Goal: Information Seeking & Learning: Learn about a topic

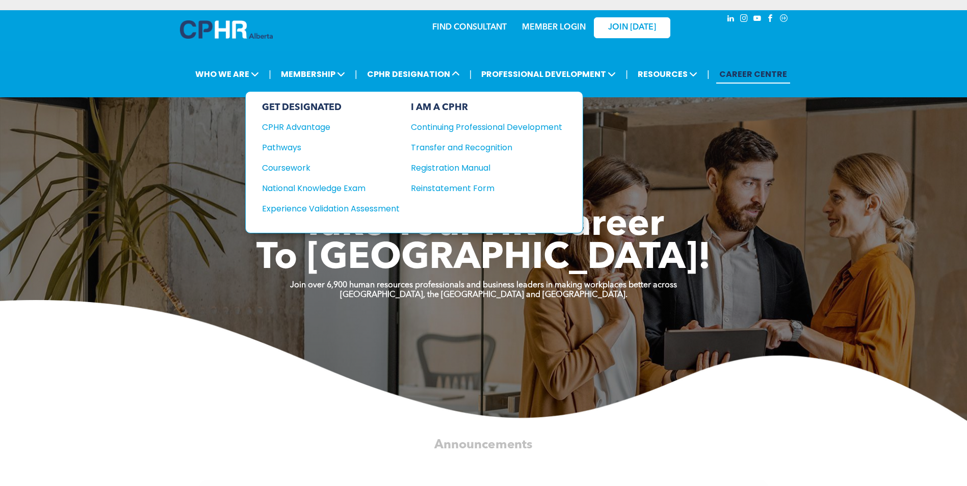
click at [332, 185] on div "National Knowledge Exam" at bounding box center [324, 188] width 124 height 13
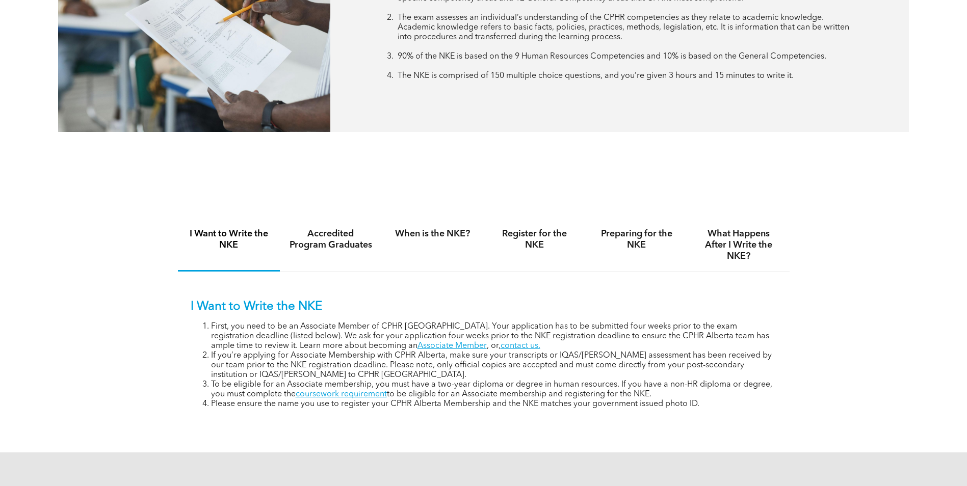
scroll to position [560, 0]
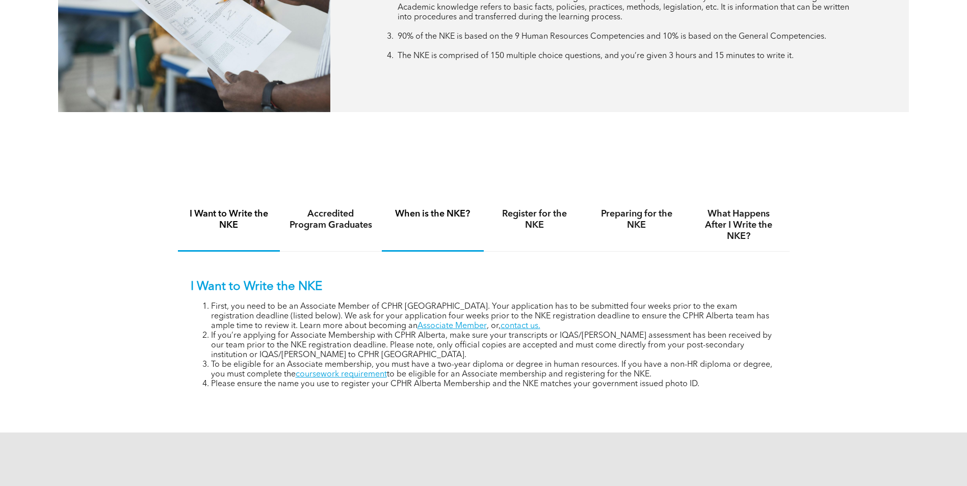
click at [440, 213] on h4 "When is the NKE?" at bounding box center [433, 213] width 84 height 11
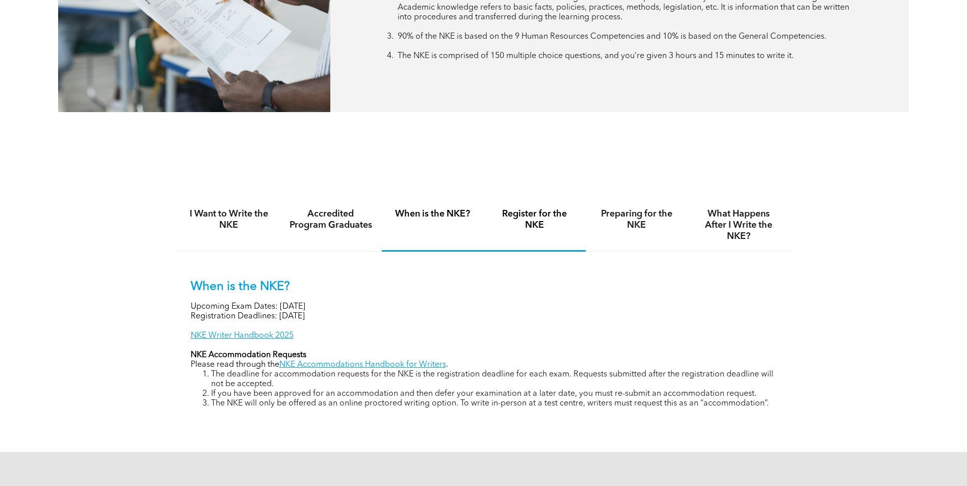
click at [539, 219] on h4 "Register for the NKE" at bounding box center [535, 219] width 84 height 22
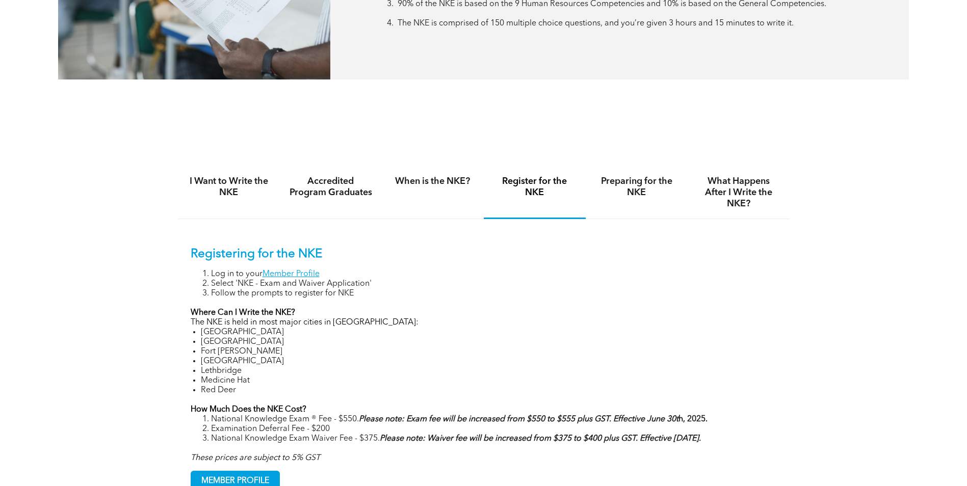
scroll to position [611, 0]
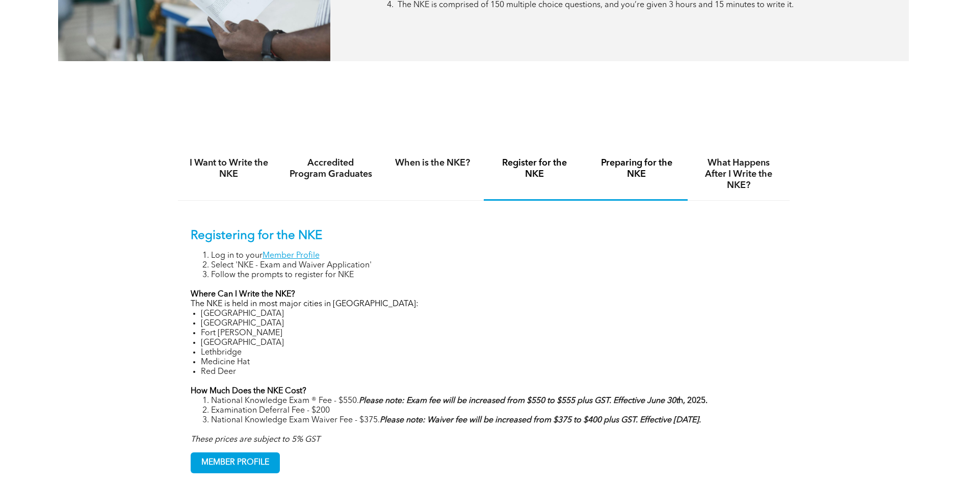
click at [642, 166] on h4 "Preparing for the NKE" at bounding box center [637, 168] width 84 height 22
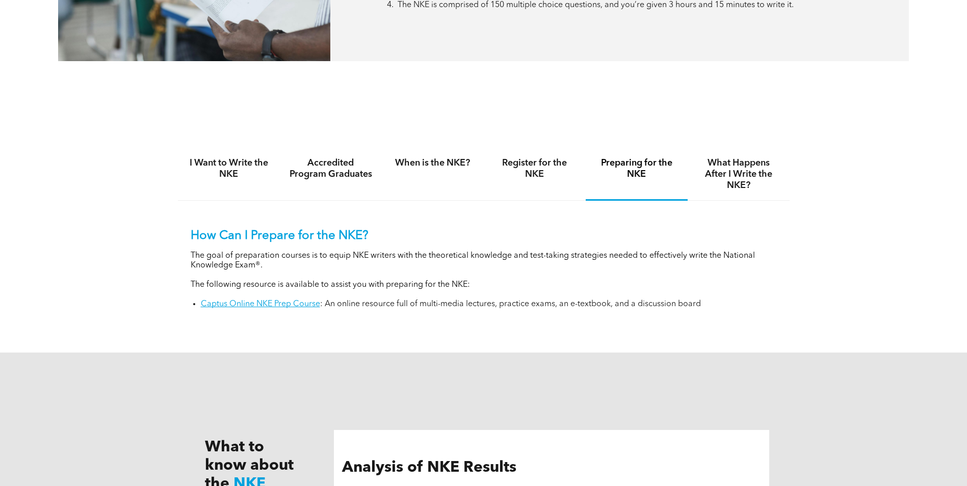
click at [274, 302] on link "Captus Online NKE Prep Course" at bounding box center [260, 304] width 119 height 8
